Goal: Use online tool/utility: Use online tool/utility

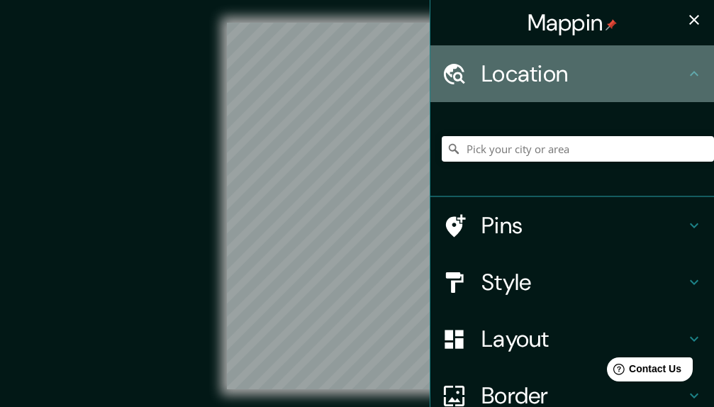
click at [514, 77] on h4 "Location" at bounding box center [583, 74] width 204 height 28
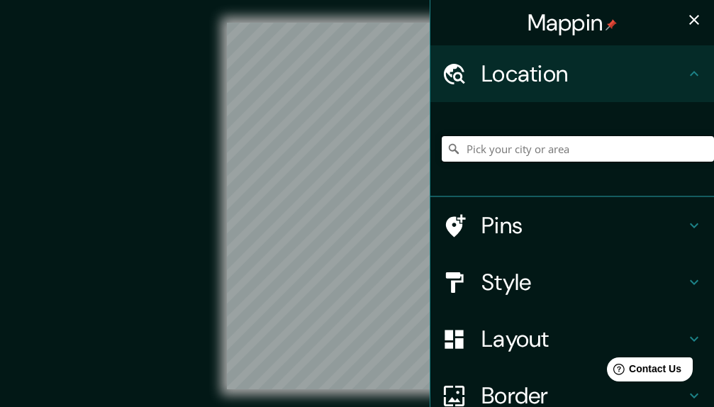
click at [525, 150] on input "Pick your city or area" at bounding box center [577, 149] width 272 height 26
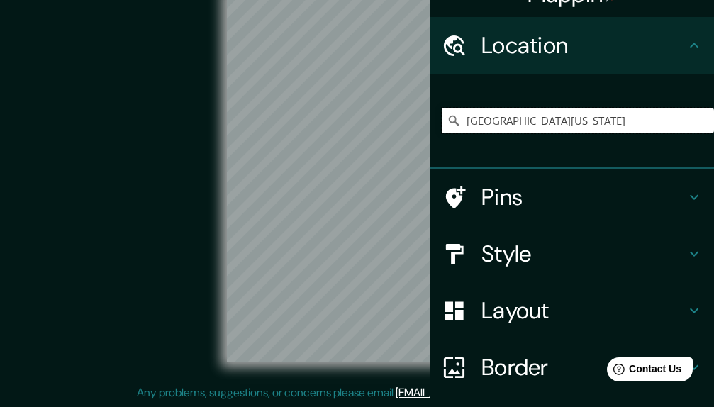
scroll to position [27, 0]
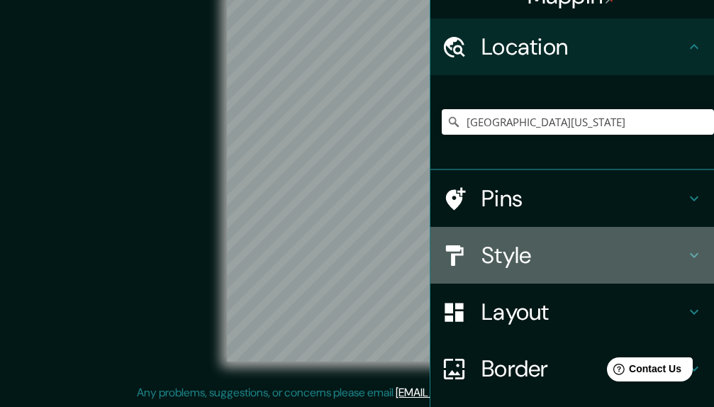
click at [502, 260] on h4 "Style" at bounding box center [583, 255] width 204 height 28
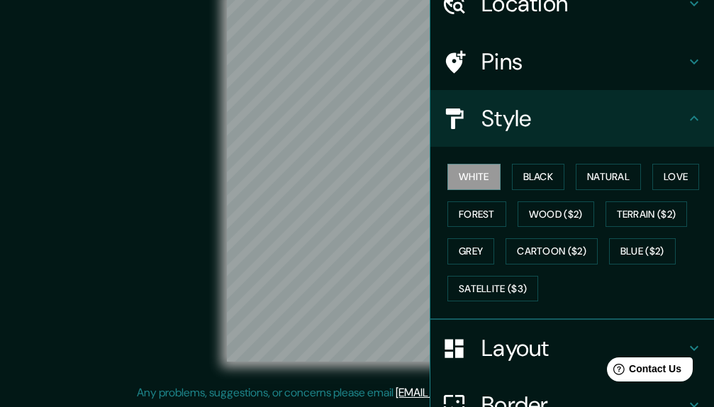
scroll to position [99, 0]
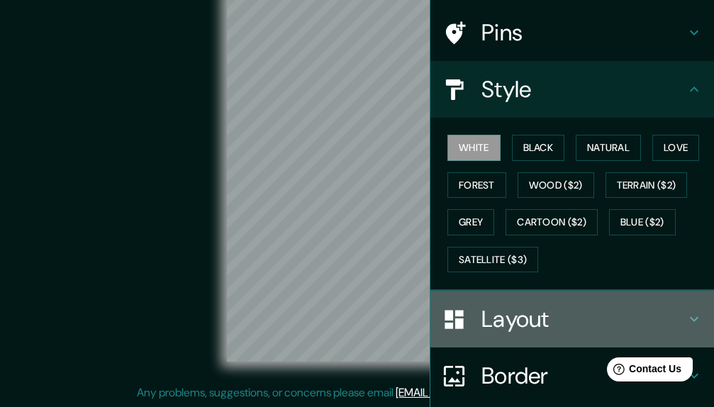
click at [514, 317] on h4 "Layout" at bounding box center [583, 319] width 204 height 28
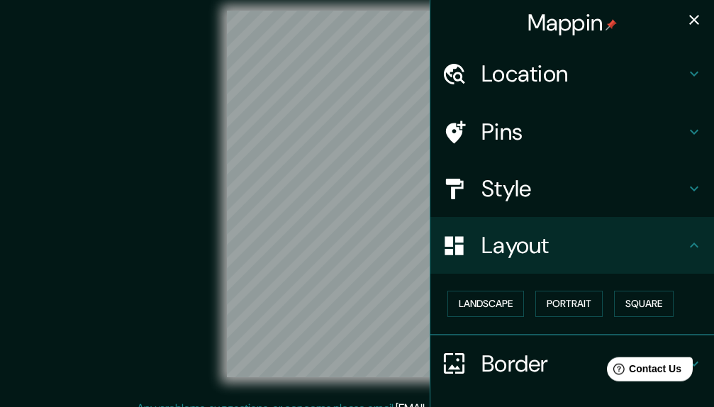
scroll to position [0, 0]
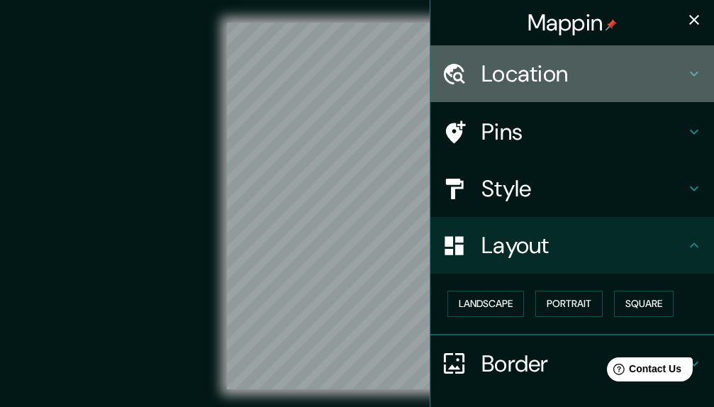
click at [512, 76] on h4 "Location" at bounding box center [583, 74] width 204 height 28
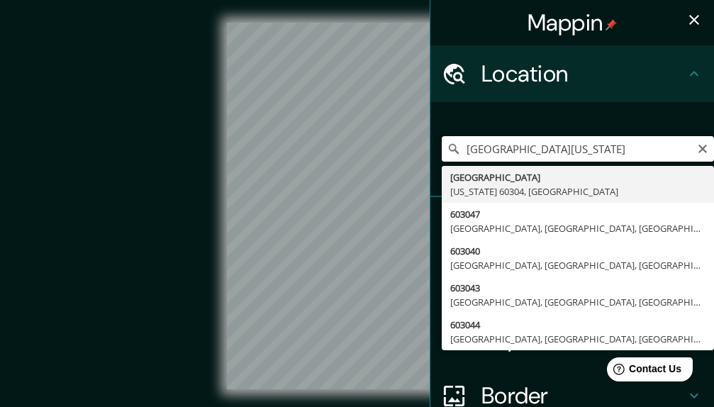
click at [517, 155] on input "[GEOGRAPHIC_DATA][US_STATE]" at bounding box center [577, 149] width 272 height 26
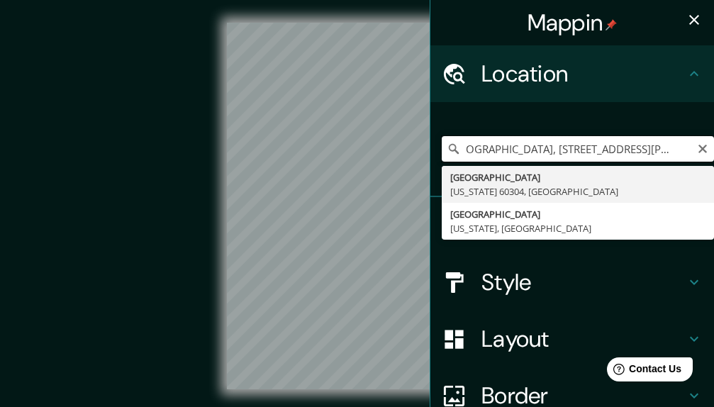
click at [530, 152] on input "[GEOGRAPHIC_DATA], [STREET_ADDRESS][PERSON_NAME] [GEOGRAPHIC_DATA], [GEOGRAPHIC…" at bounding box center [577, 149] width 272 height 26
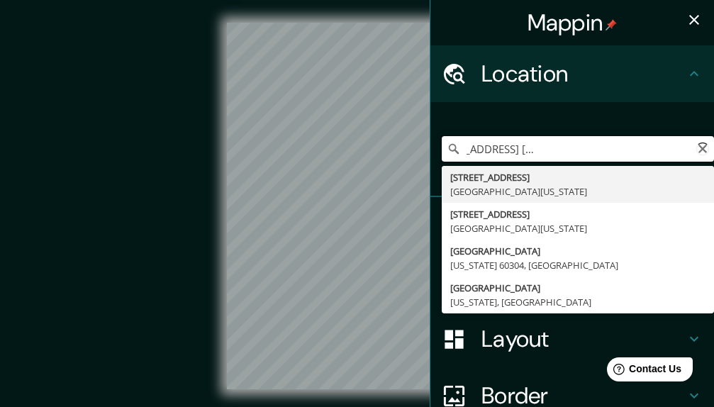
scroll to position [0, 0]
drag, startPoint x: 467, startPoint y: 154, endPoint x: 725, endPoint y: 169, distance: 258.3
click at [713, 162] on input "[GEOGRAPHIC_DATA], [STREET_ADDRESS] [GEOGRAPHIC_DATA], [GEOGRAPHIC_DATA]" at bounding box center [577, 149] width 272 height 26
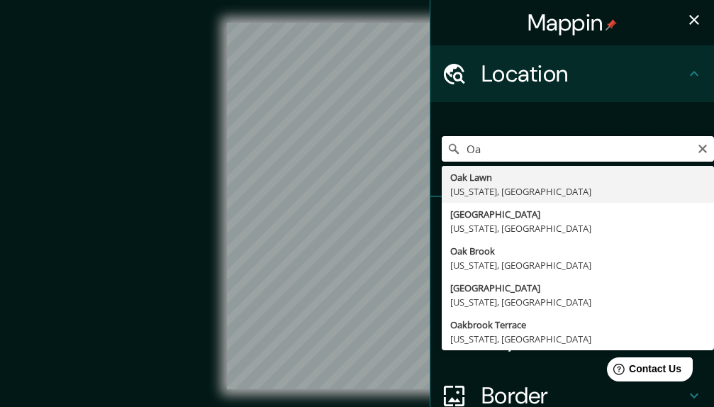
type input "O"
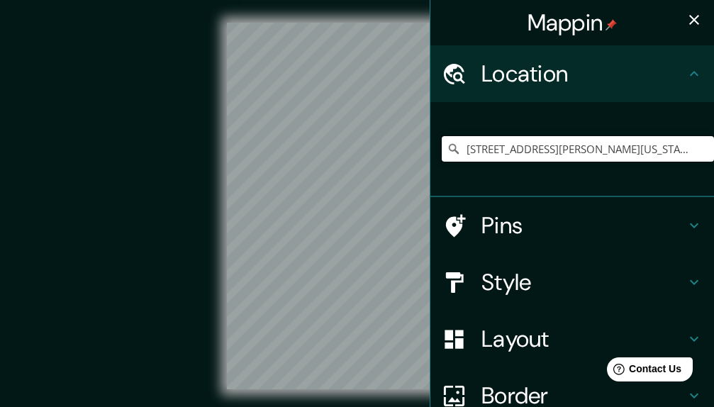
type input "[STREET_ADDRESS][PERSON_NAME][US_STATE]"
click at [577, 28] on h4 "Mappin" at bounding box center [572, 23] width 90 height 28
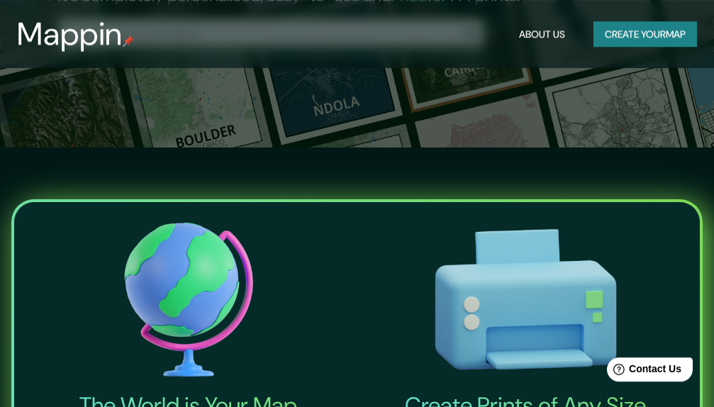
scroll to position [289, 0]
